Goal: Contribute content: Contribute content

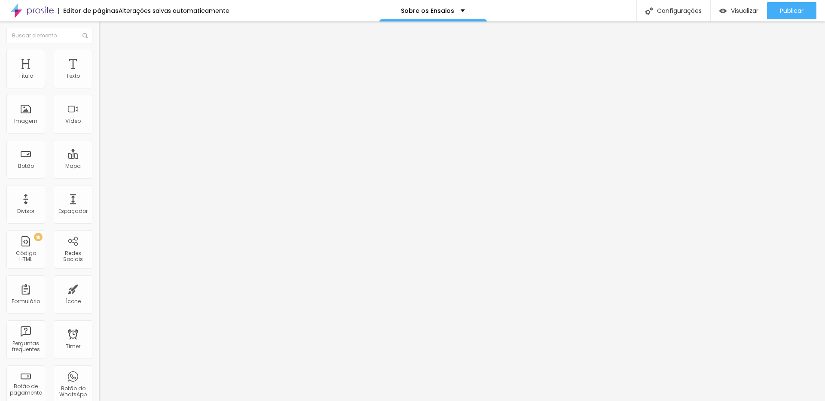
click at [99, 81] on input "[URL][DOMAIN_NAME]" at bounding box center [150, 76] width 103 height 9
paste input "[DOMAIN_NAME][URL]"
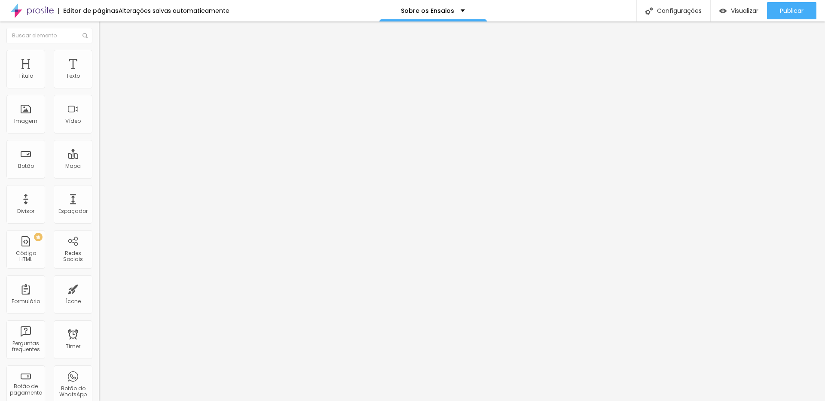
type input "[URL][DOMAIN_NAME]"
click at [99, 191] on div "Editar Vídeo Conteúdo Estilo Avançado URL do vídeo [URL][DOMAIN_NAME] Alinhamen…" at bounding box center [148, 211] width 99 height 380
click at [739, 7] on span "Visualizar" at bounding box center [745, 10] width 28 height 7
click at [99, 81] on input "[URL][DOMAIN_NAME]" at bounding box center [150, 76] width 103 height 9
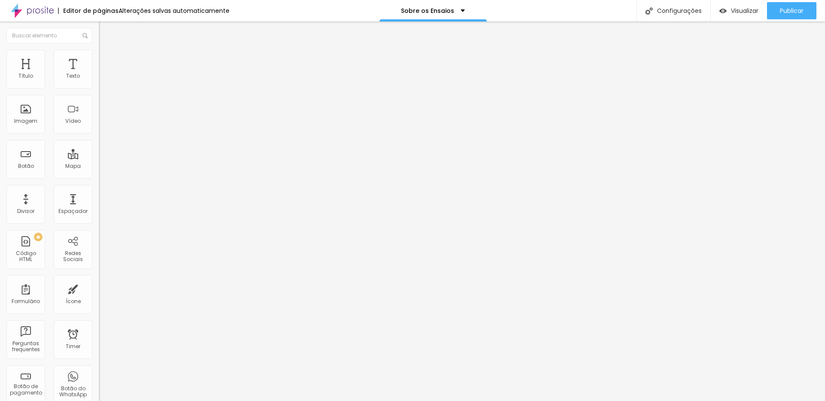
scroll to position [0, 26]
click at [99, 81] on input "[URL][DOMAIN_NAME]" at bounding box center [150, 76] width 103 height 9
click at [107, 59] on span "Estilo" at bounding box center [113, 55] width 13 height 7
click at [99, 58] on li "Avançado" at bounding box center [148, 62] width 99 height 9
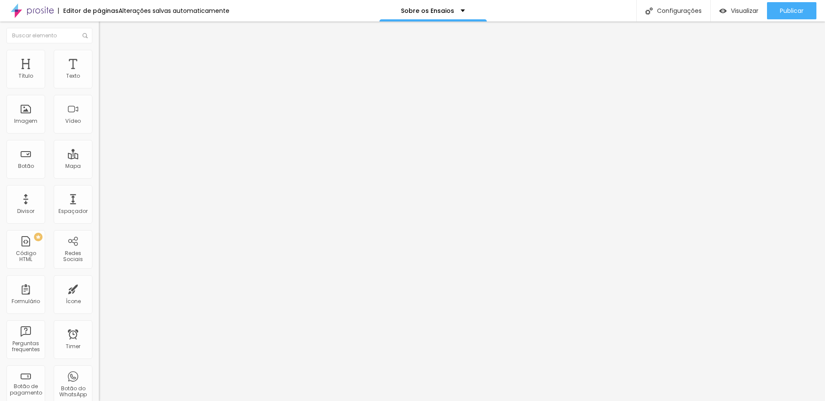
click at [99, 50] on li "Conteúdo" at bounding box center [148, 45] width 99 height 9
click at [99, 81] on input "[URL][DOMAIN_NAME]" at bounding box center [150, 76] width 103 height 9
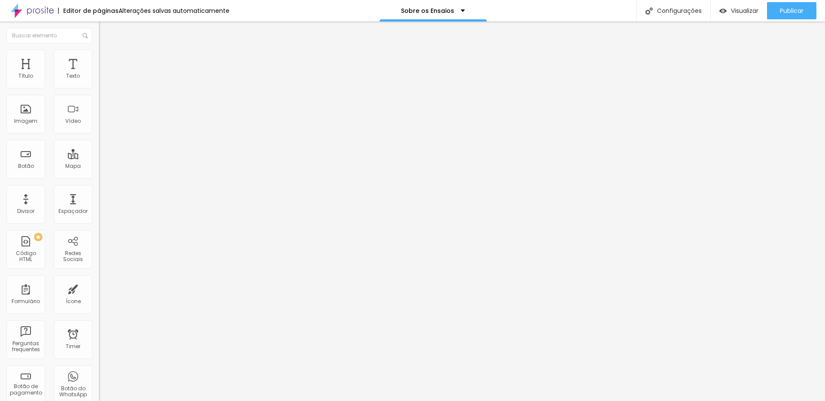
click at [99, 228] on div "Editar Vídeo Conteúdo Estilo Avançado URL do vídeo [URL][DOMAIN_NAME] Alinhamen…" at bounding box center [148, 211] width 99 height 380
click at [99, 81] on input "[URL][DOMAIN_NAME]" at bounding box center [150, 76] width 103 height 9
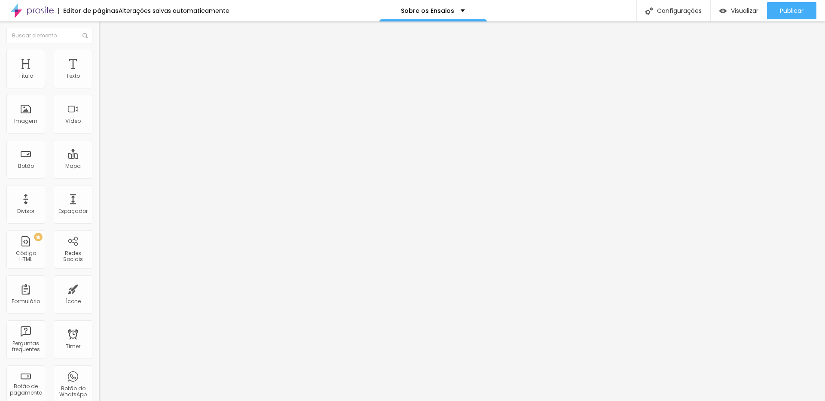
paste input "891h8lcdPL8?feature=share"
click at [99, 211] on div "Editar Vídeo Conteúdo Estilo Avançado URL do vídeo [URL][DOMAIN_NAME] Alinhamen…" at bounding box center [148, 211] width 99 height 380
click at [798, 12] on span "Publicar" at bounding box center [792, 10] width 24 height 7
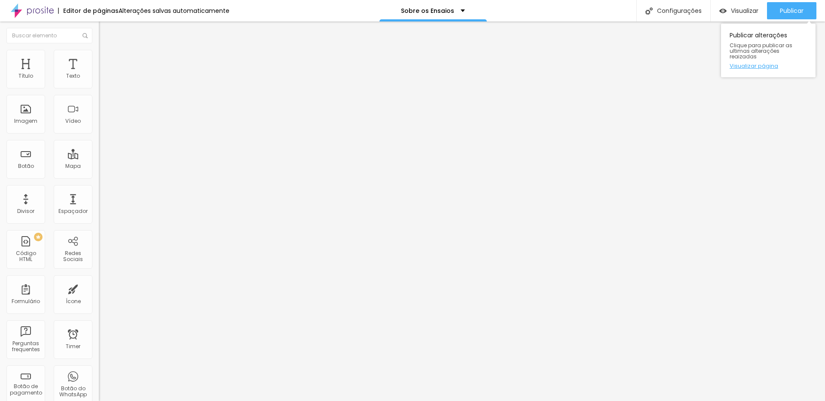
click at [760, 63] on link "Visualizar página" at bounding box center [768, 66] width 77 height 6
click at [99, 81] on input "[URL][DOMAIN_NAME]" at bounding box center [150, 76] width 103 height 9
paste input "[DOMAIN_NAME][URL]"
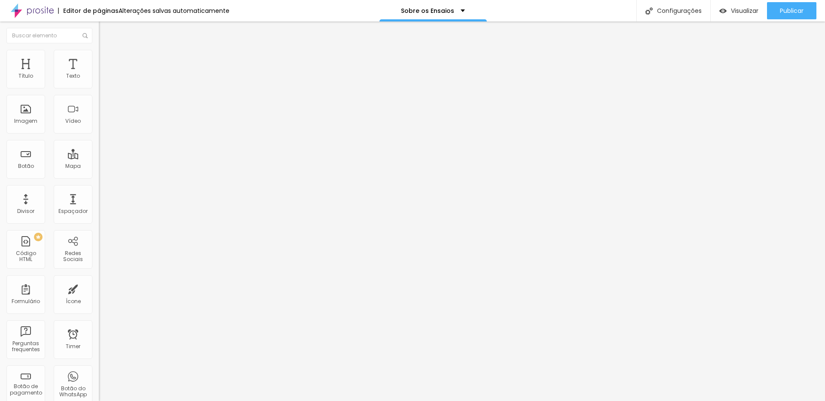
scroll to position [0, 42]
type input "[URL][DOMAIN_NAME]"
click at [27, 118] on div "Imagem" at bounding box center [25, 121] width 23 height 6
click at [67, 116] on div "Vídeo" at bounding box center [73, 114] width 39 height 39
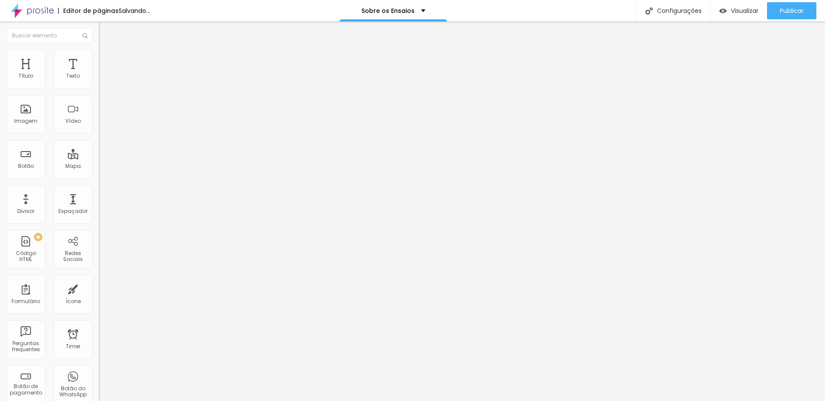
click at [99, 81] on input "text" at bounding box center [150, 76] width 103 height 9
paste input "[URL][DOMAIN_NAME]"
type input "[URL][DOMAIN_NAME]"
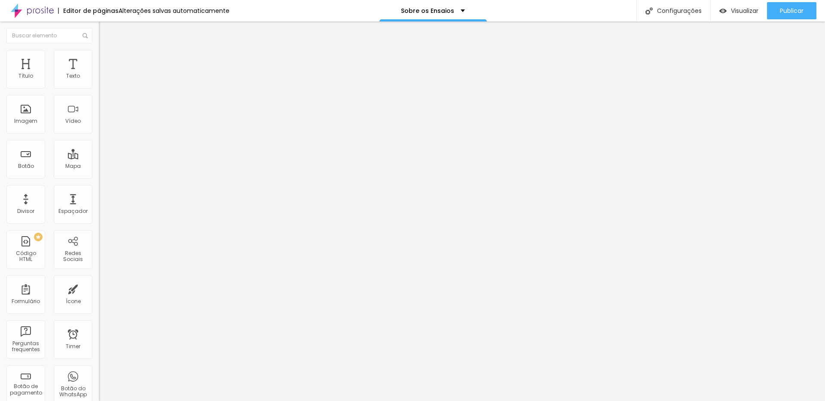
click at [99, 129] on span "4:3 Standard" at bounding box center [116, 124] width 35 height 7
click at [99, 139] on span "Wide" at bounding box center [105, 135] width 13 height 7
click at [99, 55] on img at bounding box center [103, 54] width 8 height 8
type input "98"
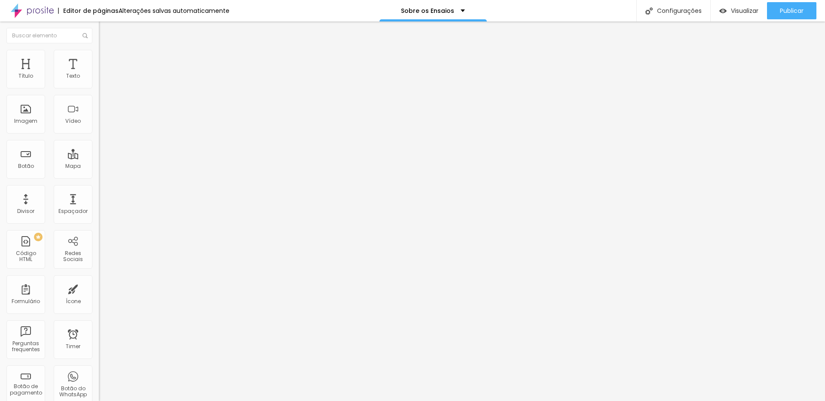
type input "97"
type input "95"
type input "94"
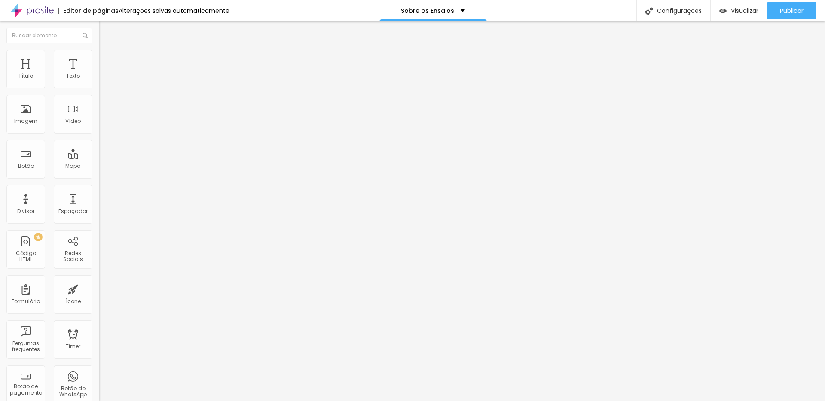
type input "94"
type input "92"
type input "91"
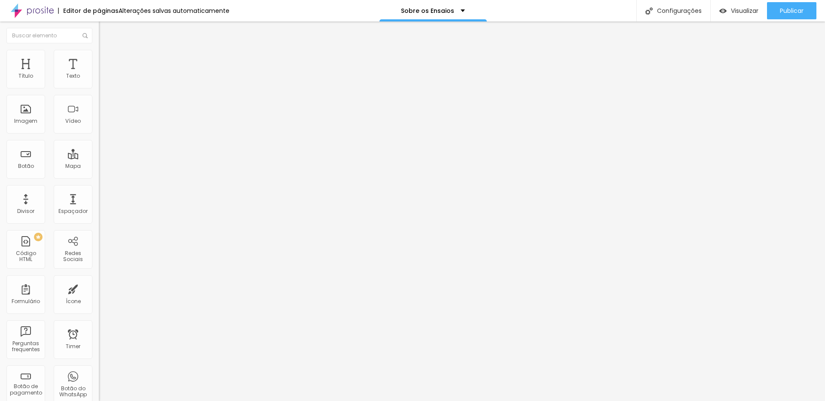
type input "90"
type input "88"
type input "86"
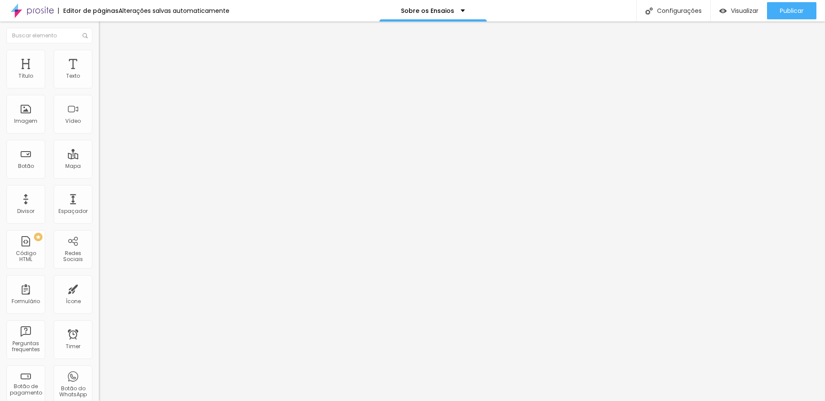
type input "86"
type input "84"
type input "83"
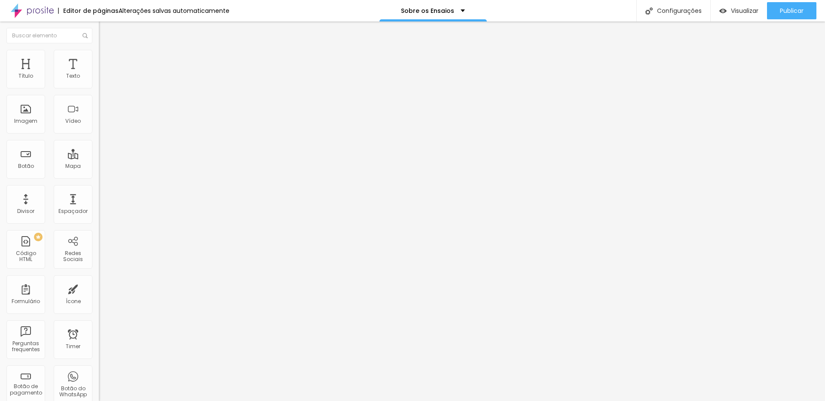
type input "82"
type input "81"
type input "79"
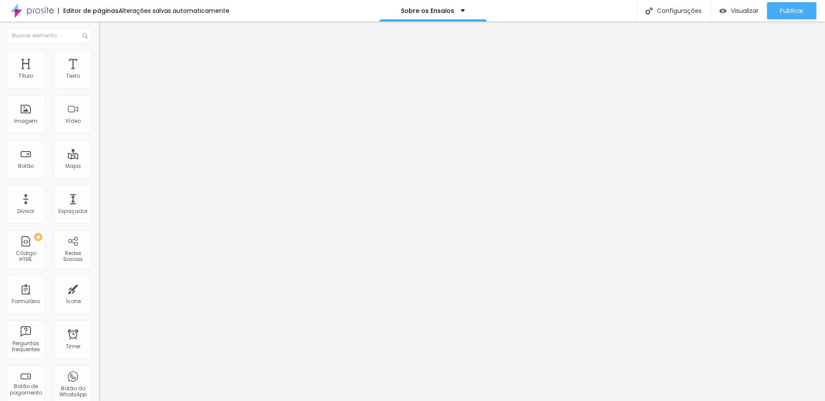
drag, startPoint x: 87, startPoint y: 91, endPoint x: 65, endPoint y: 91, distance: 21.9
type input "79"
click at [99, 88] on input "range" at bounding box center [126, 84] width 55 height 7
click at [99, 50] on li "Conteúdo" at bounding box center [148, 45] width 99 height 9
click at [99, 129] on span "16:9 Wide" at bounding box center [111, 124] width 25 height 7
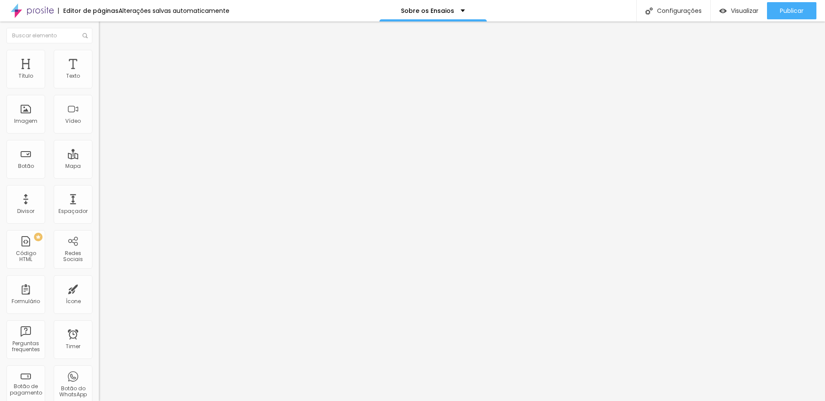
click at [99, 157] on span "Vertical 2" at bounding box center [111, 153] width 24 height 7
click at [107, 59] on span "Estilo" at bounding box center [113, 55] width 13 height 7
click at [99, 52] on li "Estilo" at bounding box center [148, 54] width 99 height 9
click at [107, 61] on span "Avançado" at bounding box center [121, 64] width 28 height 7
click at [99, 57] on li "Estilo" at bounding box center [148, 54] width 99 height 9
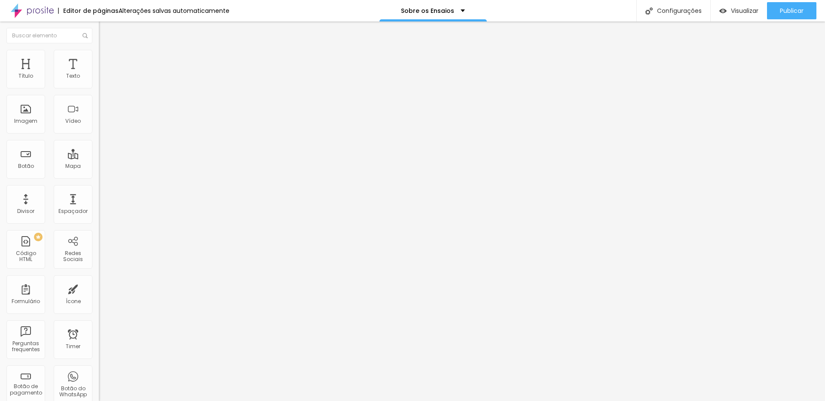
type input "78"
type input "77"
type input "76"
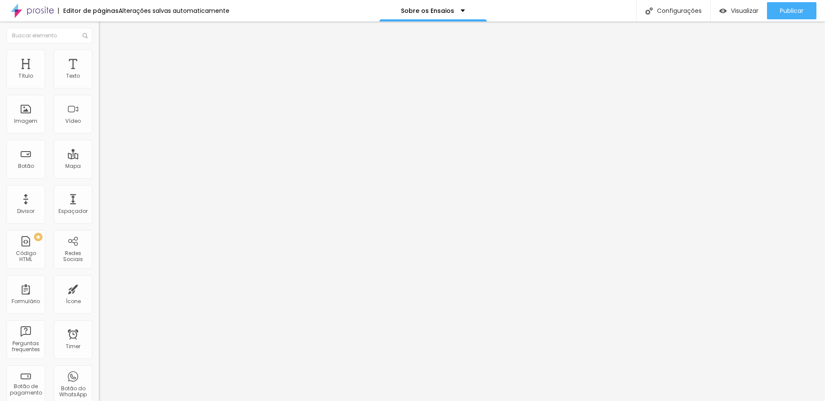
type input "76"
type input "75"
type input "74"
drag, startPoint x: 65, startPoint y: 93, endPoint x: 60, endPoint y: 92, distance: 5.6
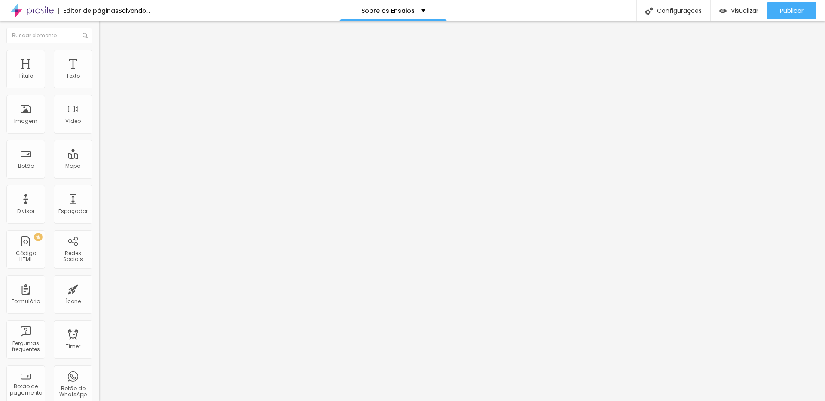
type input "74"
click at [99, 88] on input "range" at bounding box center [126, 84] width 55 height 7
click at [99, 58] on img at bounding box center [103, 62] width 8 height 8
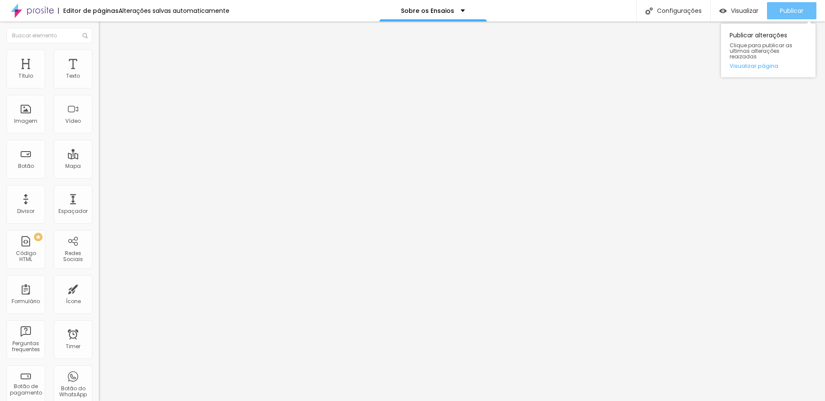
click at [788, 8] on span "Publicar" at bounding box center [792, 10] width 24 height 7
